Goal: Information Seeking & Learning: Compare options

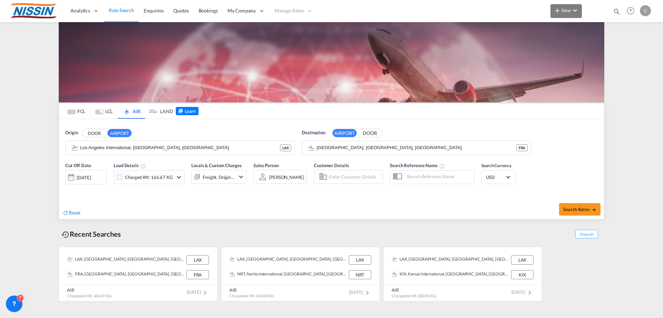
click at [576, 9] on md-icon "icon-chevron-down" at bounding box center [575, 10] width 8 height 8
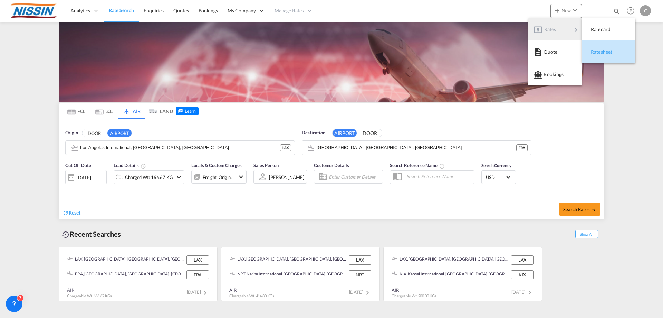
click at [599, 54] on span "Ratesheet" at bounding box center [595, 52] width 8 height 14
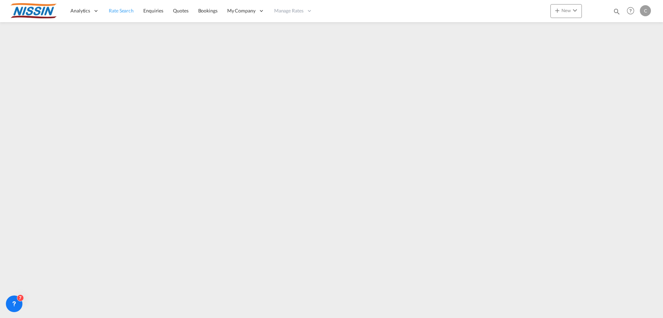
click at [126, 10] on span "Rate Search" at bounding box center [121, 11] width 25 height 6
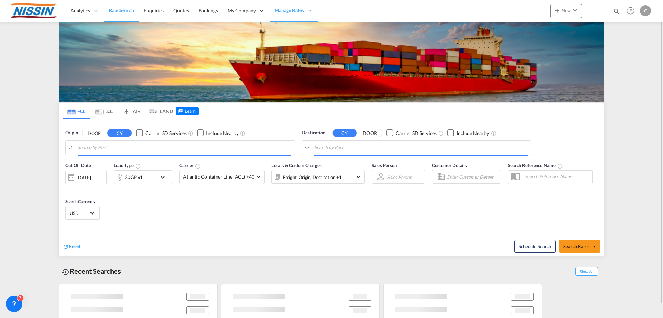
click at [136, 112] on md-tab-item "AIR" at bounding box center [132, 110] width 28 height 15
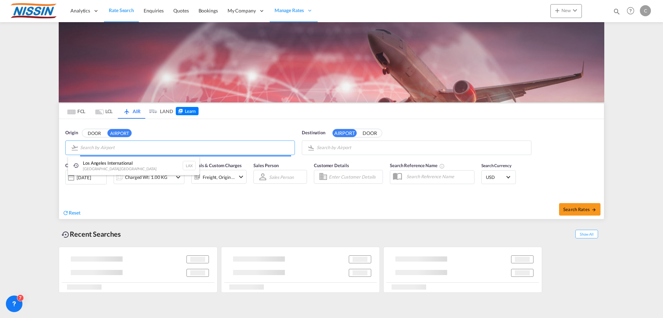
click at [126, 144] on body "Analytics Reports Dashboard Rate Search Enquiries Quotes Bookings" at bounding box center [331, 159] width 663 height 318
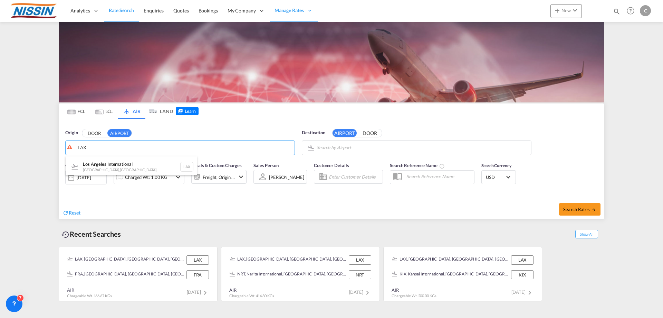
drag, startPoint x: 124, startPoint y: 164, endPoint x: 260, endPoint y: 151, distance: 136.8
click at [124, 165] on div "Los Angeles International [GEOGRAPHIC_DATA] , [GEOGRAPHIC_DATA] LAX" at bounding box center [131, 166] width 131 height 21
type input "Los Angeles International, [GEOGRAPHIC_DATA], [GEOGRAPHIC_DATA]"
click at [346, 148] on body "Analytics Reports Dashboard Rate Search Enquiries Quotes Bookings" at bounding box center [331, 159] width 663 height 318
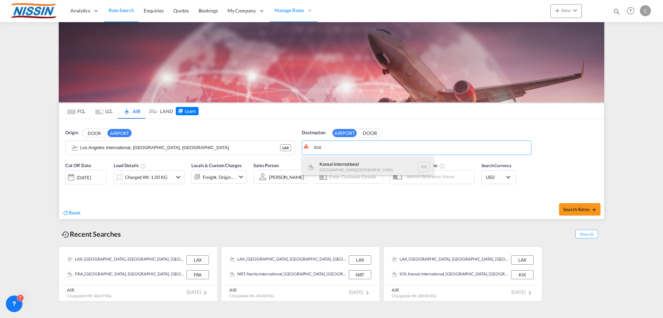
click at [343, 161] on div "Kansai International [GEOGRAPHIC_DATA] , [GEOGRAPHIC_DATA] KIX" at bounding box center [367, 166] width 131 height 21
type input "Kansai International, [GEOGRAPHIC_DATA], KIX"
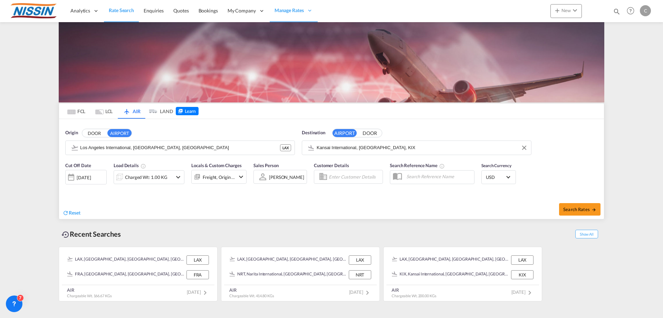
click at [177, 174] on md-icon "icon-chevron-down" at bounding box center [178, 177] width 8 height 8
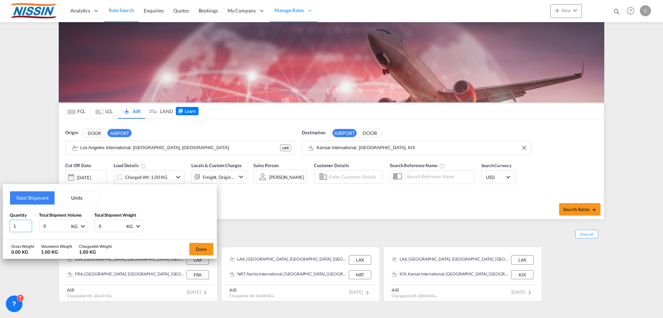
click at [16, 224] on input "1" at bounding box center [21, 225] width 22 height 12
click at [54, 227] on input "45" at bounding box center [57, 226] width 28 height 12
type input "4"
click at [77, 196] on button "Units" at bounding box center [77, 197] width 45 height 13
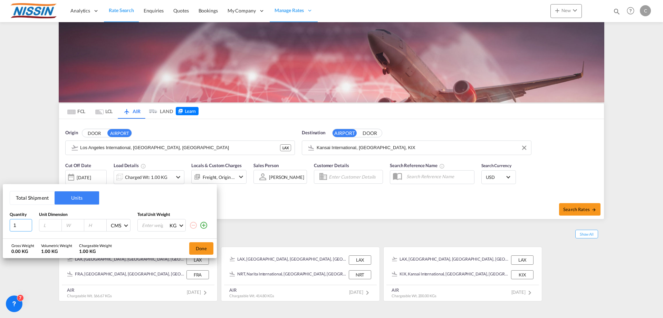
click at [24, 225] on input "1" at bounding box center [21, 225] width 22 height 12
type input "50"
click at [147, 224] on input "number" at bounding box center [155, 225] width 28 height 12
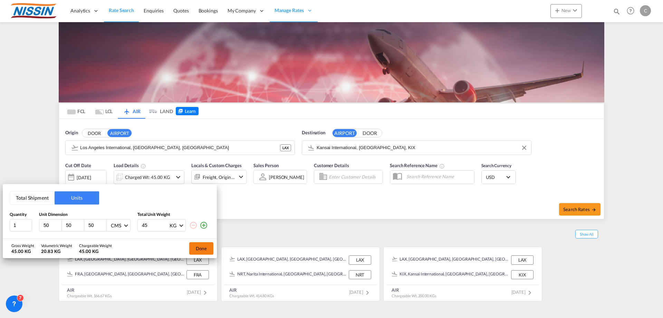
type input "45"
click at [201, 249] on button "Done" at bounding box center [201, 248] width 24 height 12
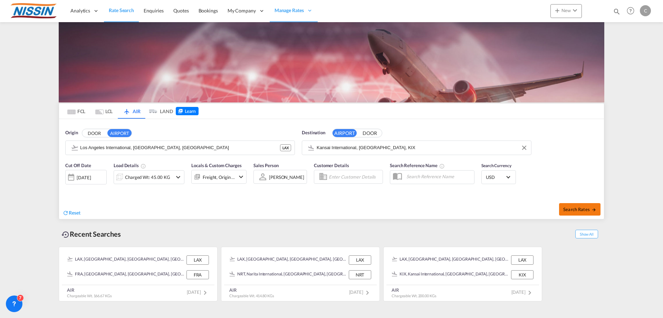
click at [572, 209] on span "Search Rates" at bounding box center [580, 209] width 33 height 6
type input "LAX to KIX / [DATE]"
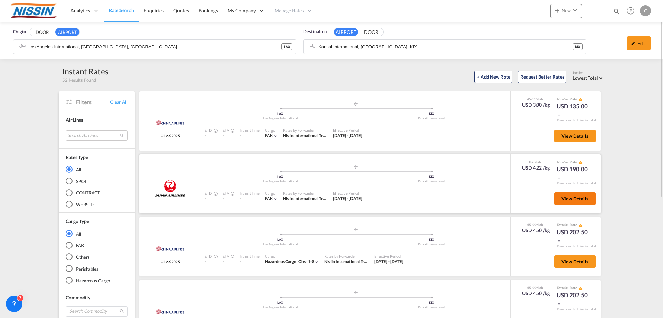
click at [572, 196] on span "View Details" at bounding box center [575, 199] width 27 height 6
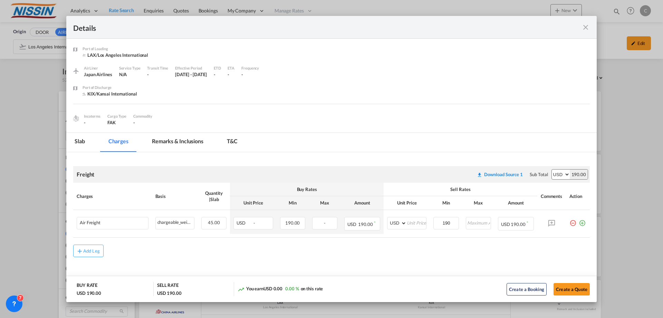
scroll to position [2, 0]
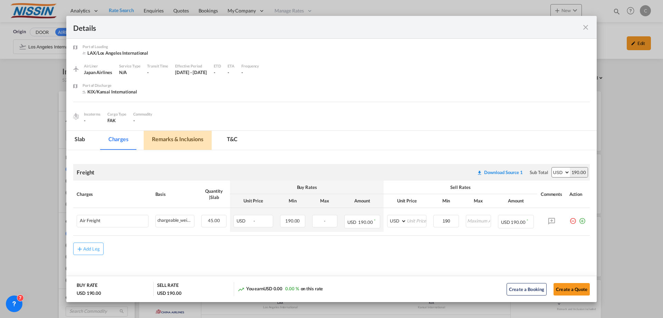
click at [175, 141] on md-tab-item "Remarks & Inclusions" at bounding box center [178, 140] width 68 height 19
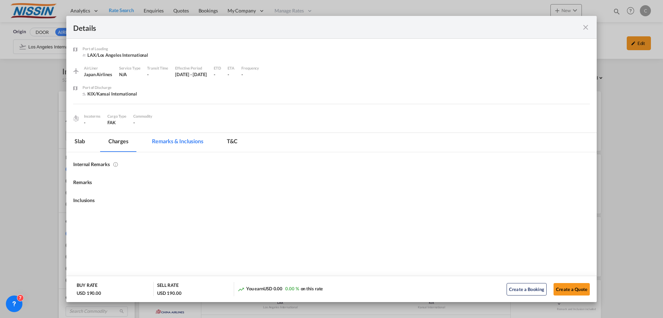
scroll to position [0, 0]
click at [232, 141] on md-tab-item "T&C" at bounding box center [232, 142] width 27 height 19
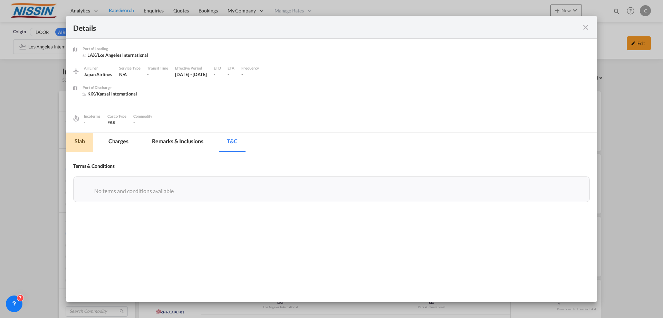
click at [84, 142] on md-tab-item "Slab" at bounding box center [79, 142] width 27 height 19
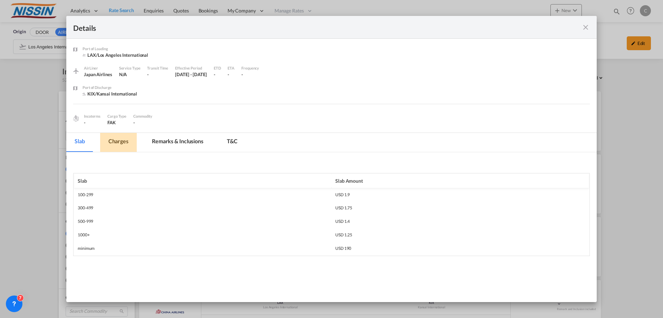
click at [119, 142] on md-tab-item "Charges" at bounding box center [118, 142] width 37 height 19
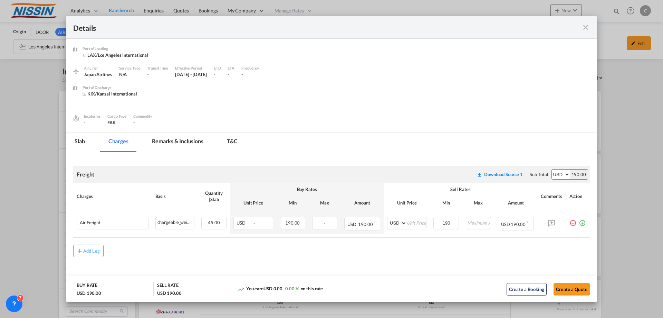
click at [587, 26] on md-icon "icon-close fg-AAA8AD m-0 cursor" at bounding box center [586, 27] width 8 height 8
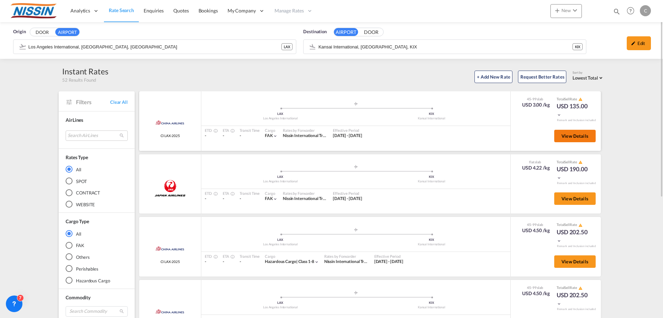
click at [567, 136] on span "View Details" at bounding box center [575, 136] width 27 height 6
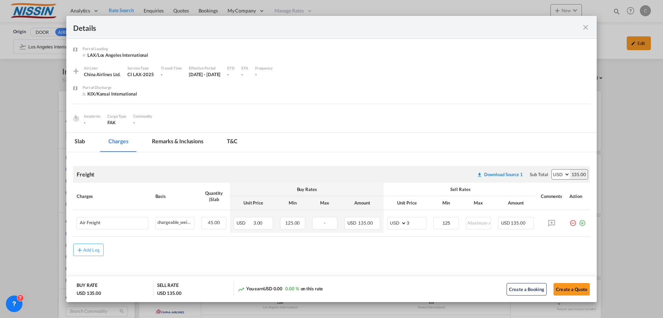
scroll to position [1, 0]
click at [588, 25] on md-icon "icon-close fg-AAA8AD m-0 cursor" at bounding box center [586, 27] width 8 height 8
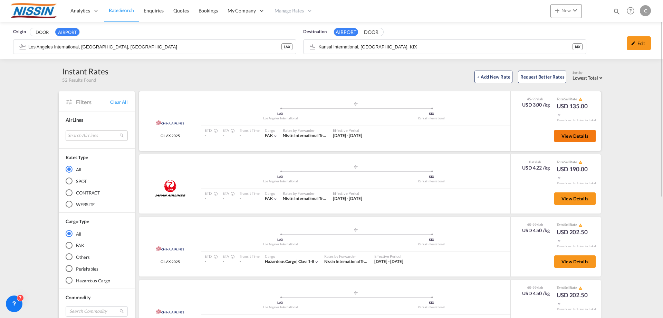
click at [570, 135] on span "View Details" at bounding box center [575, 136] width 27 height 6
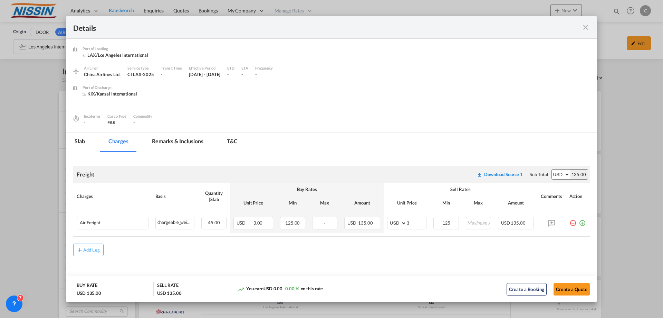
click at [585, 26] on md-icon "icon-close fg-AAA8AD m-0 cursor" at bounding box center [586, 27] width 8 height 8
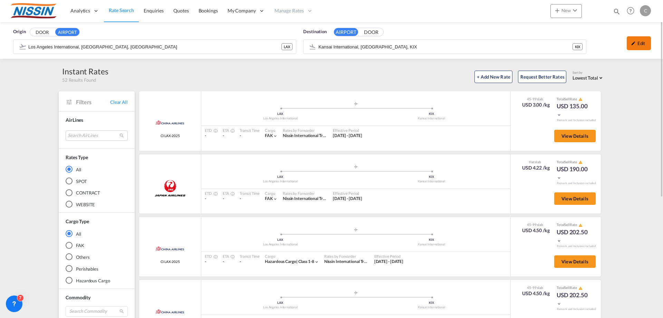
click at [643, 43] on div "Edit" at bounding box center [639, 43] width 24 height 14
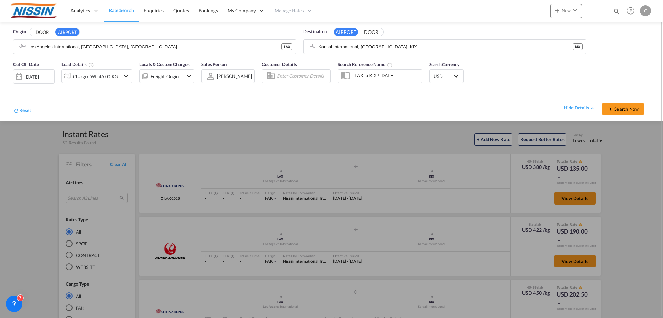
click at [125, 77] on md-icon "icon-chevron-down" at bounding box center [126, 76] width 8 height 8
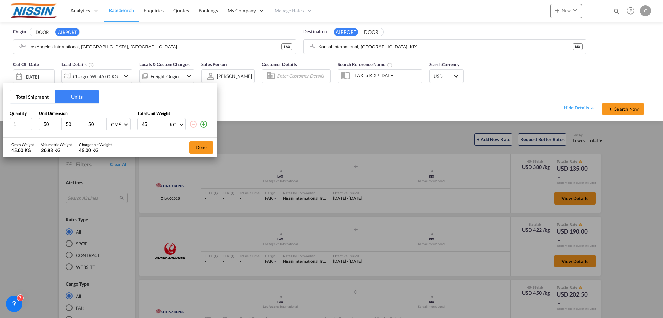
click at [50, 123] on input "50" at bounding box center [52, 124] width 19 height 6
type input "5"
type input "52"
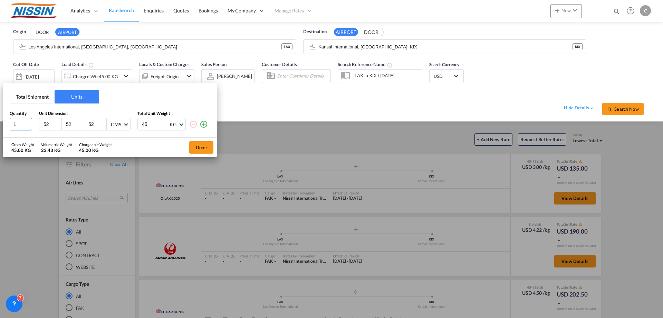
click at [21, 125] on input "1" at bounding box center [21, 124] width 22 height 12
type input "2"
click at [153, 125] on input "45" at bounding box center [155, 124] width 28 height 12
type input "4"
type input "50"
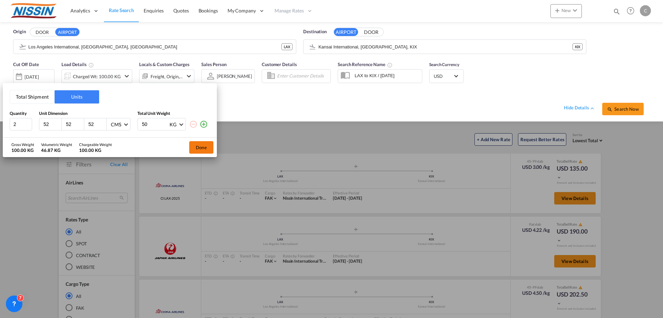
click at [200, 147] on button "Done" at bounding box center [201, 147] width 24 height 12
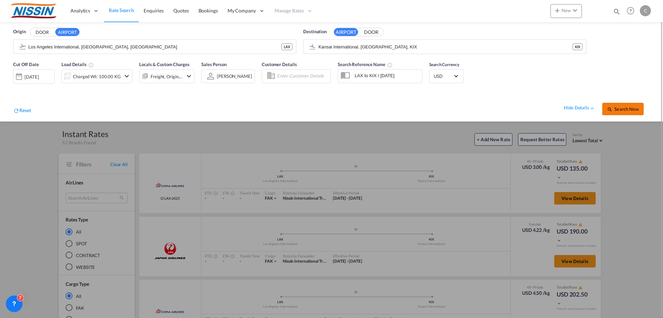
click at [634, 110] on span "Search Now" at bounding box center [622, 109] width 31 height 6
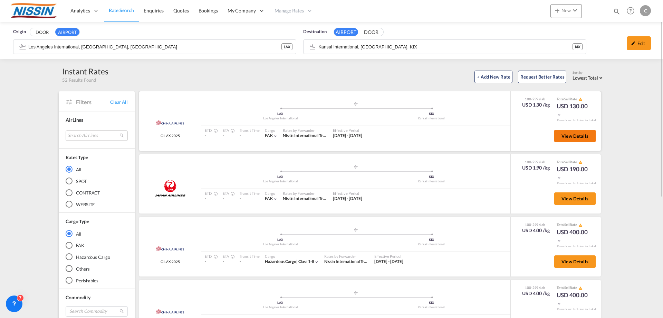
click at [571, 135] on span "View Details" at bounding box center [575, 136] width 27 height 6
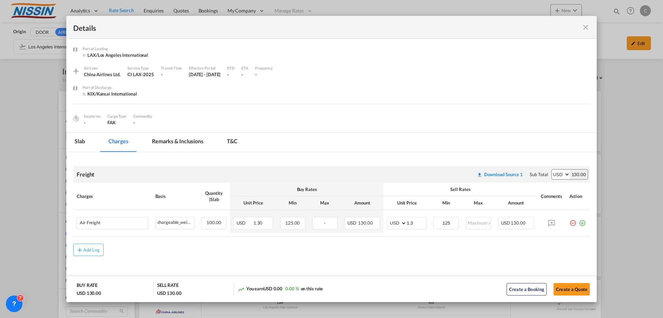
click at [586, 27] on md-icon "icon-close fg-AAA8AD m-0 cursor" at bounding box center [586, 27] width 8 height 8
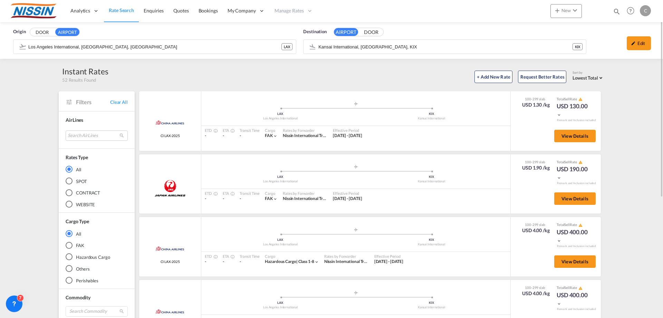
click at [116, 11] on span "Rate Search" at bounding box center [121, 10] width 25 height 6
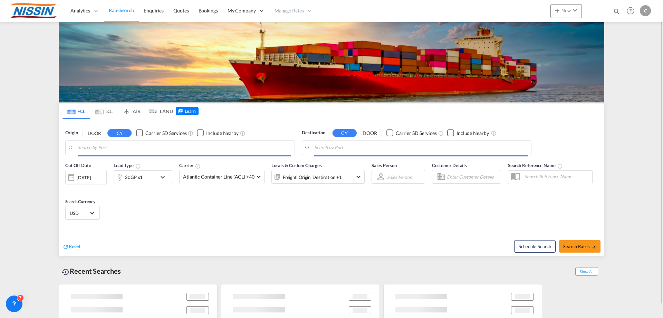
type input "[GEOGRAPHIC_DATA], [GEOGRAPHIC_DATA], USLGB"
type input "[GEOGRAPHIC_DATA], JPTYO"
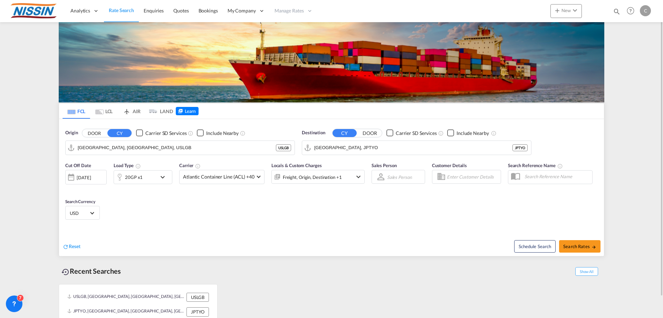
click at [133, 112] on md-tab-item "AIR" at bounding box center [132, 110] width 28 height 15
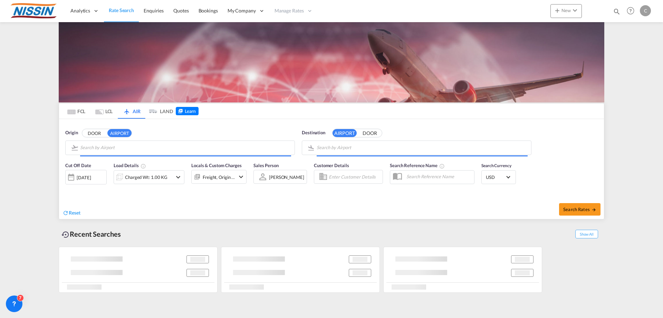
type input "Los Angeles International, [GEOGRAPHIC_DATA], [GEOGRAPHIC_DATA]"
type input "Kansai International, [GEOGRAPHIC_DATA], KIX"
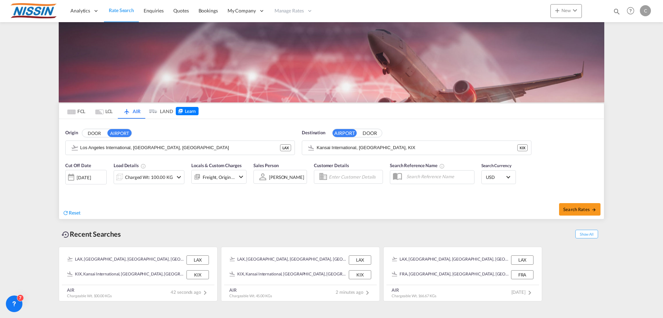
click at [175, 178] on md-icon "icon-chevron-down" at bounding box center [179, 177] width 8 height 8
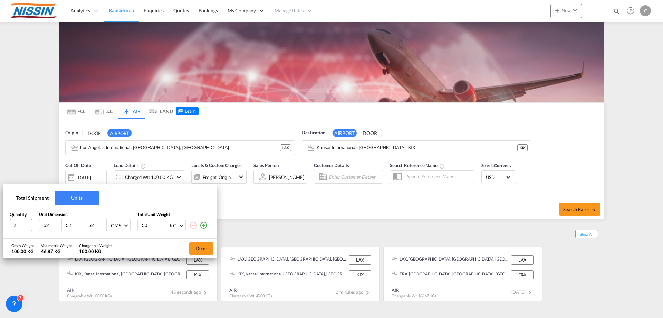
click at [17, 224] on input "2" at bounding box center [21, 225] width 22 height 12
type input "1"
click at [48, 224] on input "52" at bounding box center [52, 225] width 19 height 6
type input "5"
type input "60"
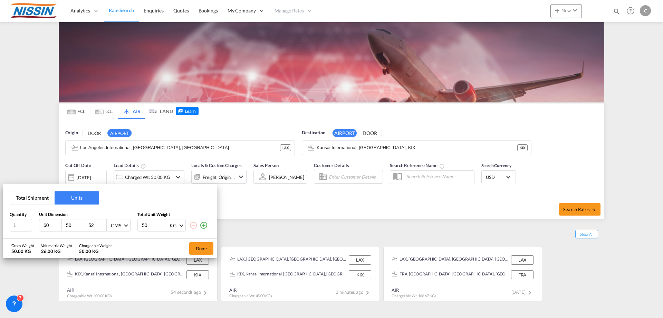
type input "50"
type input "100"
click at [194, 247] on button "Done" at bounding box center [201, 248] width 24 height 12
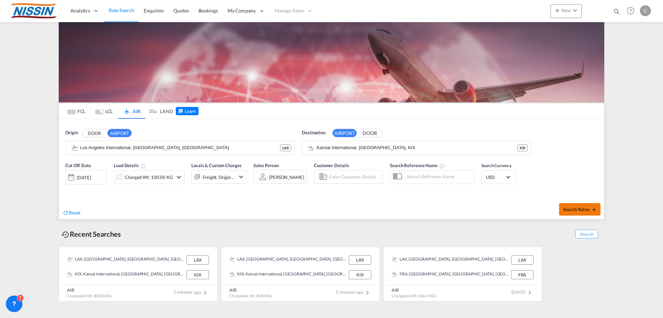
click at [584, 209] on span "Search Rates" at bounding box center [580, 209] width 33 height 6
type input "LAX to KIX / [DATE]"
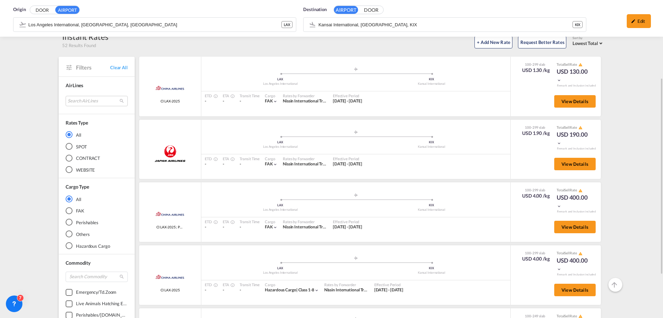
scroll to position [69, 0]
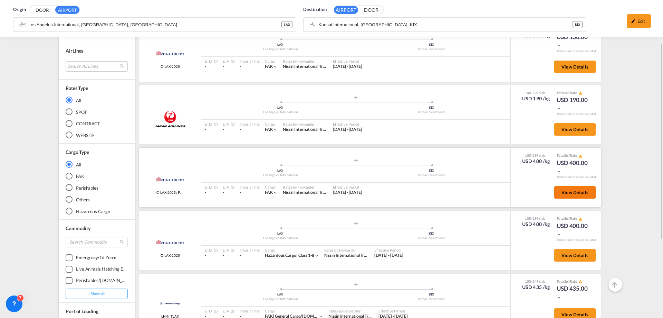
click at [571, 191] on span "View Details" at bounding box center [575, 192] width 27 height 6
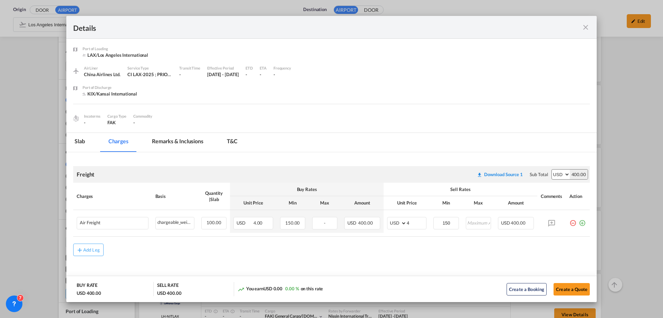
click at [587, 29] on md-icon "icon-close fg-AAA8AD m-0 cursor" at bounding box center [586, 27] width 8 height 8
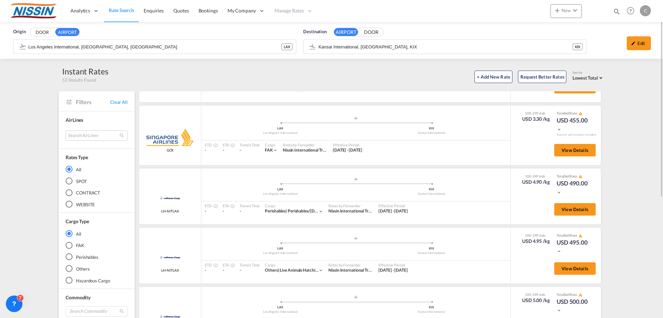
scroll to position [0, 0]
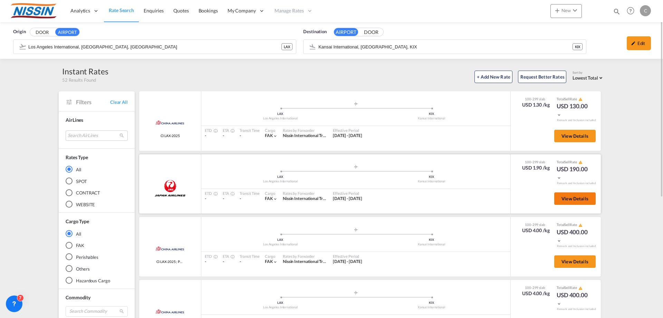
click at [567, 201] on span "View Details" at bounding box center [575, 199] width 27 height 6
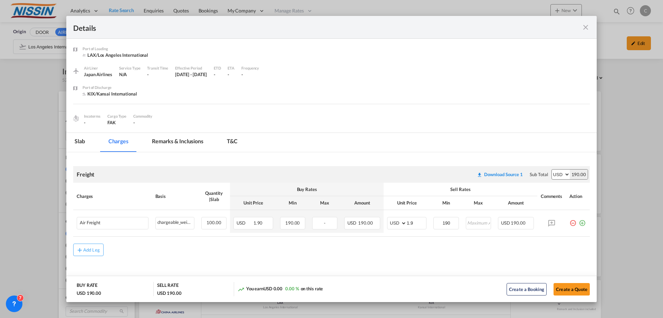
click at [586, 26] on md-icon "icon-close fg-AAA8AD m-0 cursor" at bounding box center [586, 27] width 8 height 8
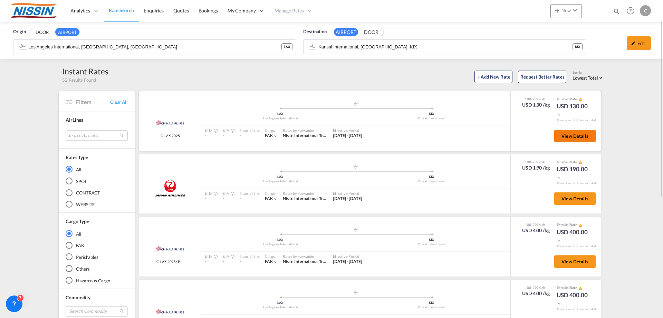
click at [575, 139] on button "View Details" at bounding box center [575, 136] width 41 height 12
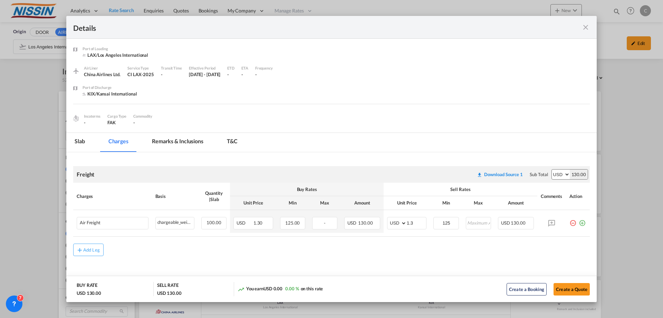
click at [585, 27] on md-icon "icon-close fg-AAA8AD m-0 cursor" at bounding box center [586, 27] width 8 height 8
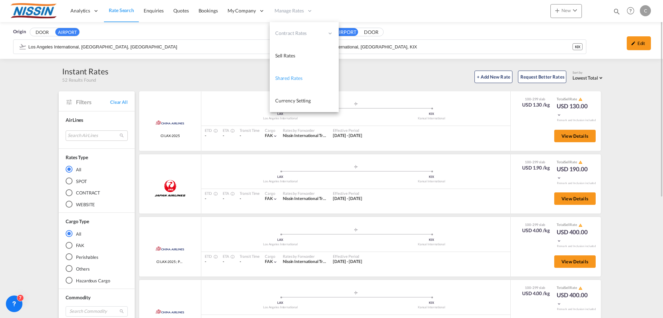
click at [290, 78] on span "Shared Rates" at bounding box center [288, 78] width 27 height 6
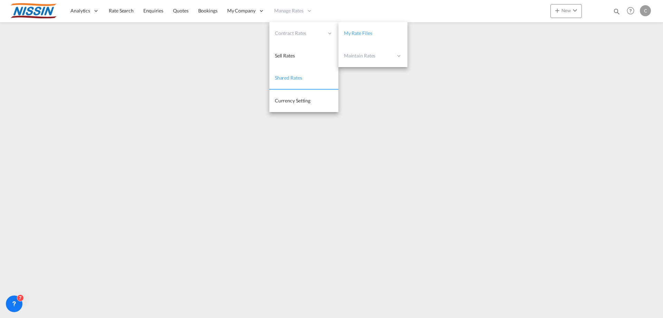
click at [367, 32] on span "My Rate Files" at bounding box center [358, 33] width 28 height 6
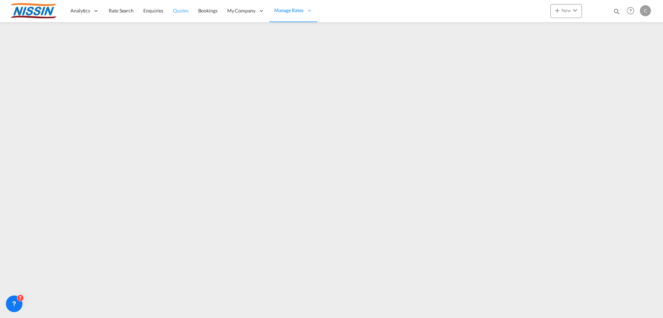
click at [178, 10] on span "Quotes" at bounding box center [180, 11] width 15 height 6
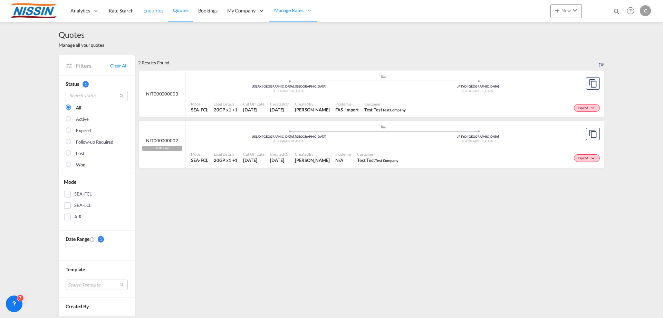
click at [148, 10] on span "Enquiries" at bounding box center [153, 11] width 20 height 6
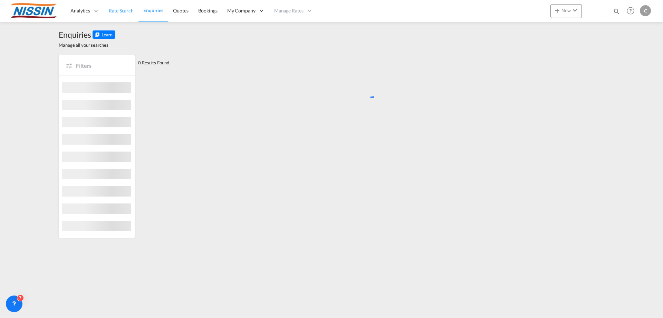
click at [116, 11] on span "Rate Search" at bounding box center [121, 11] width 25 height 6
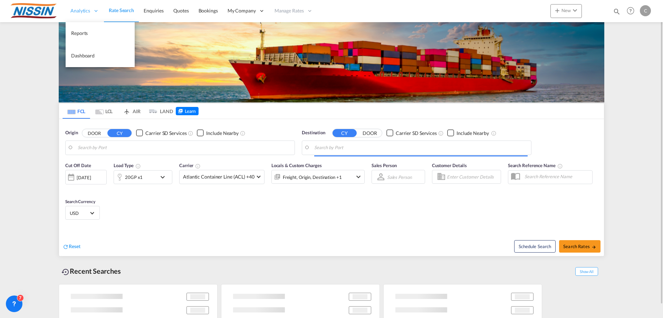
type input "[GEOGRAPHIC_DATA], [GEOGRAPHIC_DATA], USLGB"
type input "[GEOGRAPHIC_DATA], JPTYO"
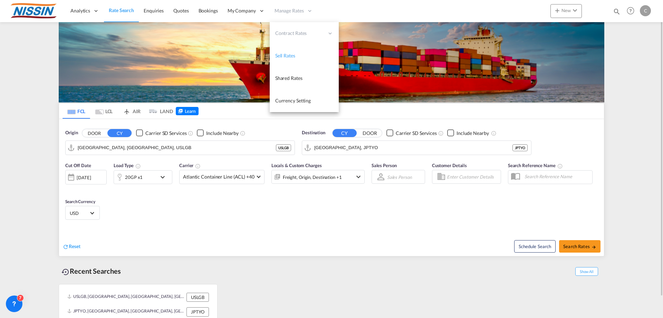
click at [285, 54] on span "Sell Rates" at bounding box center [285, 56] width 20 height 6
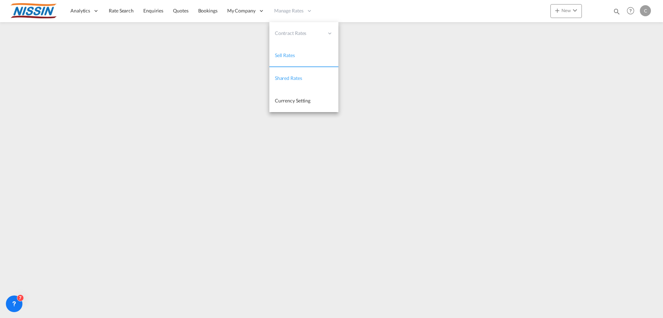
click at [287, 79] on span "Shared Rates" at bounding box center [288, 78] width 27 height 6
click at [282, 11] on span "Manage Rates" at bounding box center [288, 10] width 29 height 7
